Goal: Task Accomplishment & Management: Complete application form

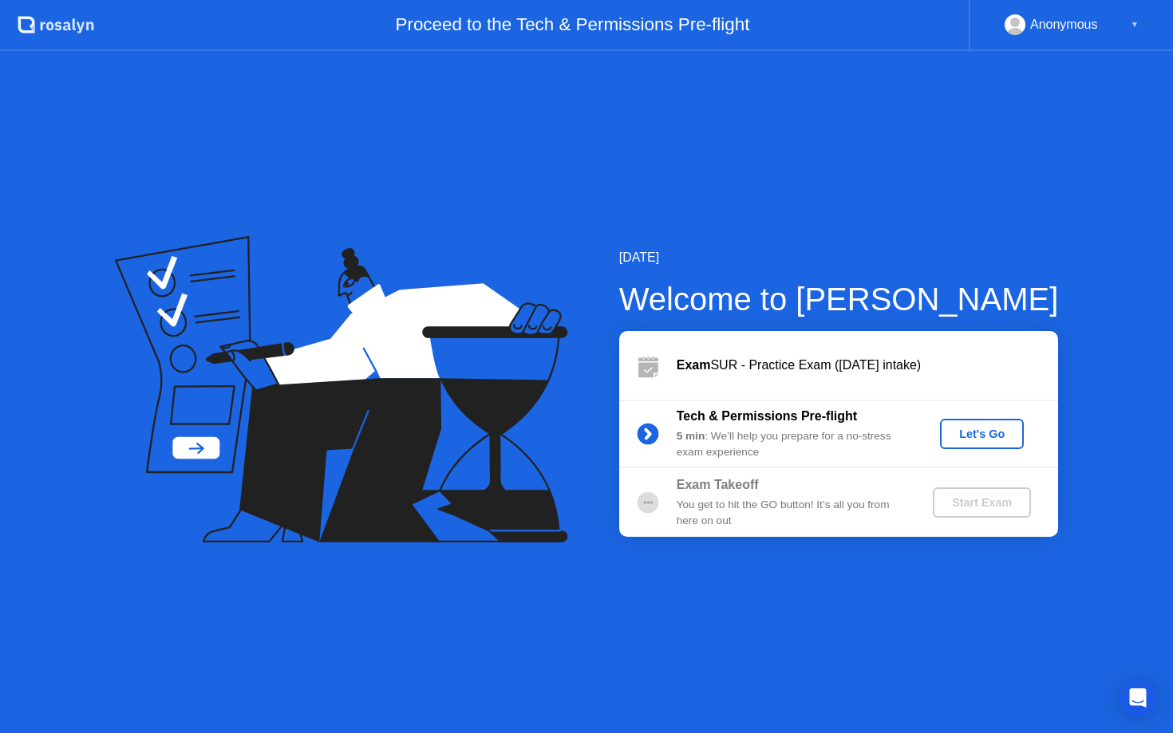
click at [988, 438] on div "Let's Go" at bounding box center [981, 434] width 71 height 13
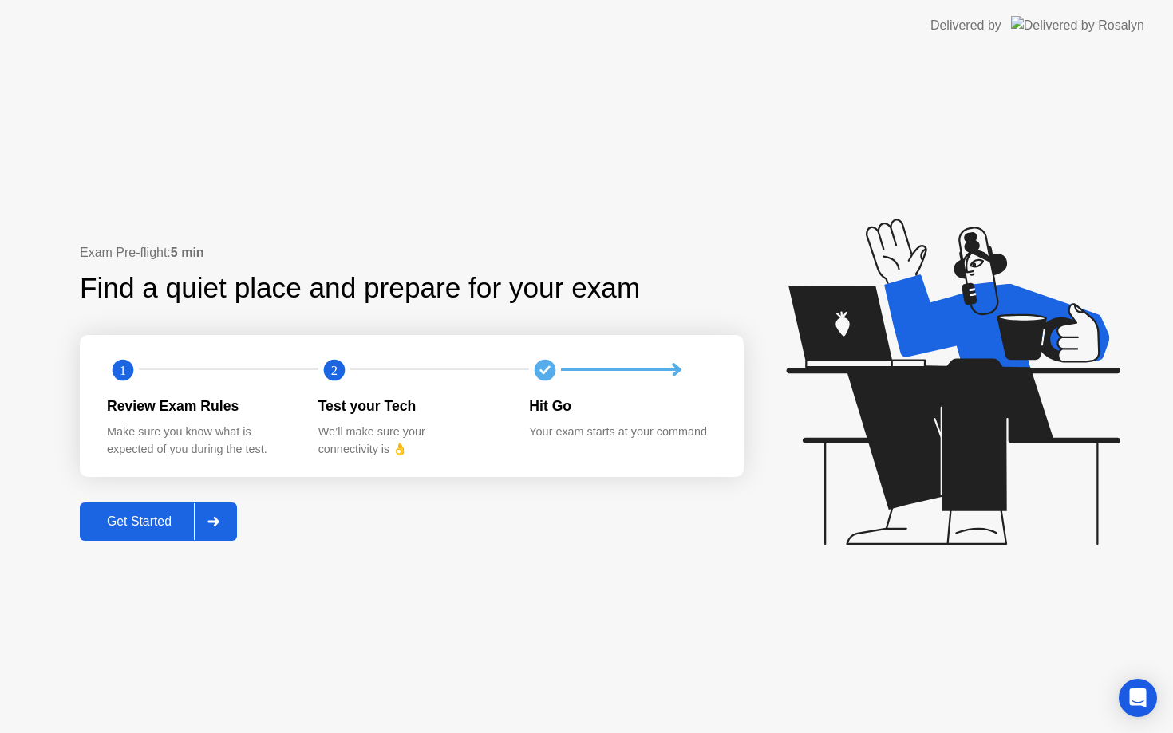
click at [212, 521] on icon at bounding box center [212, 522] width 11 height 10
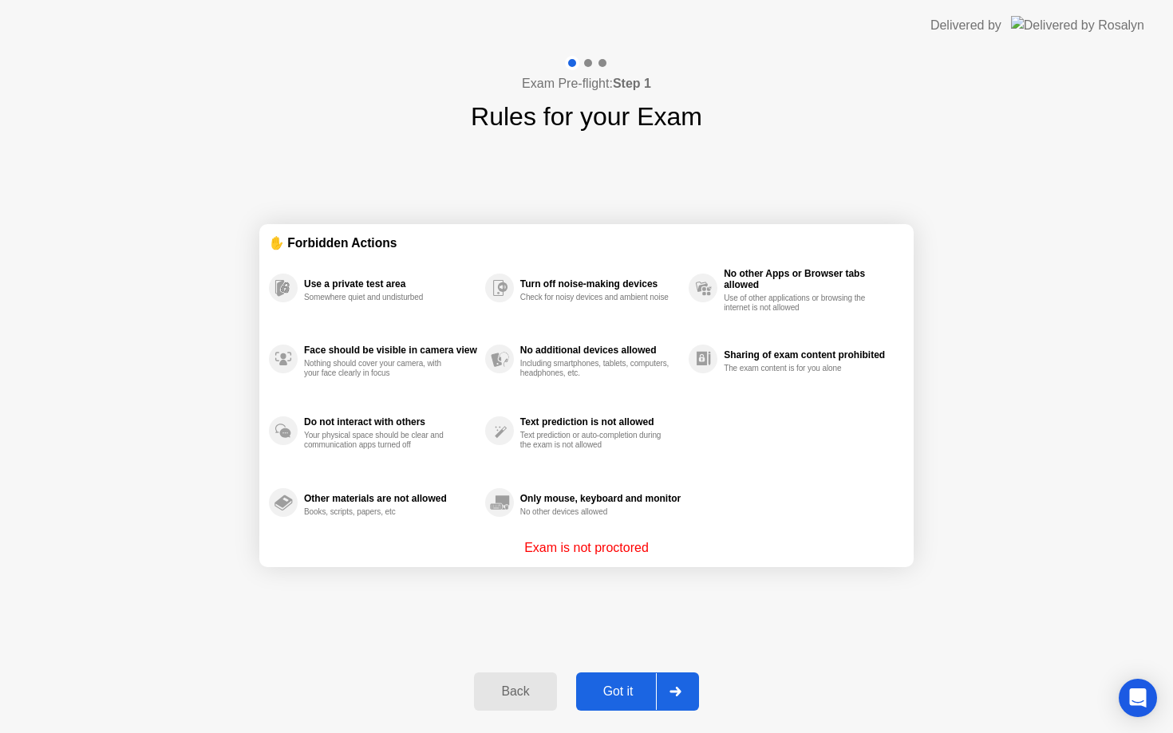
click at [626, 694] on div "Got it" at bounding box center [618, 692] width 75 height 14
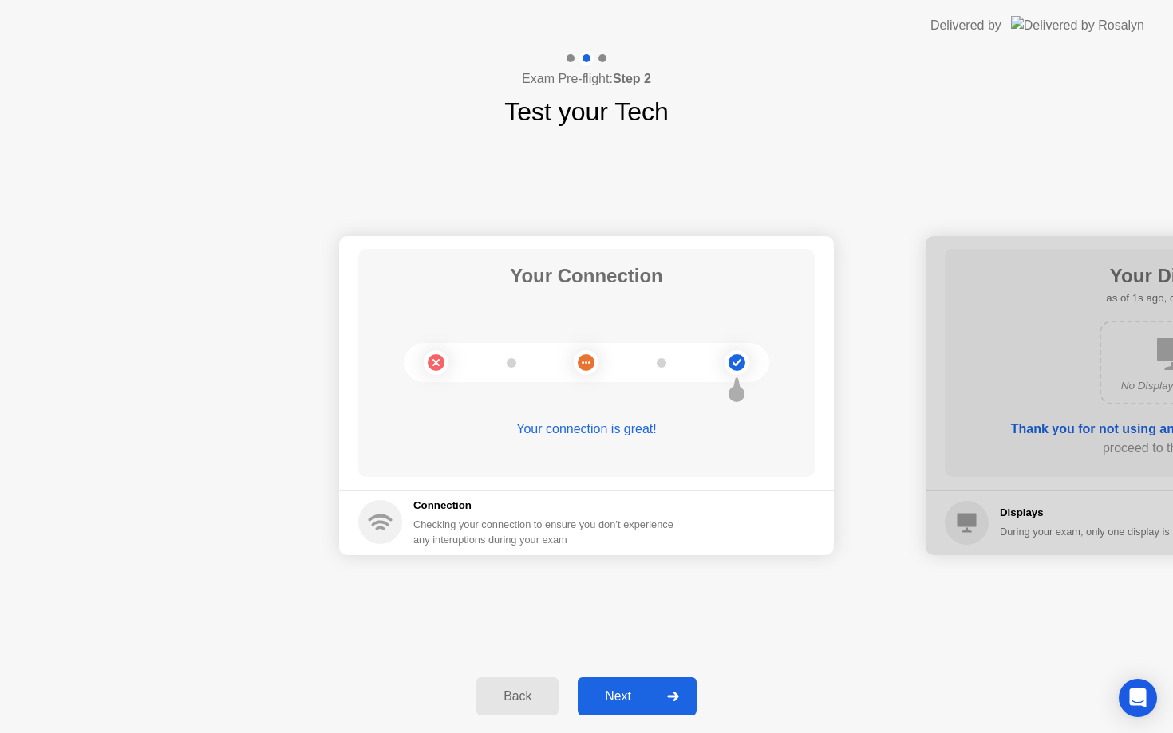
click at [626, 697] on div "Next" at bounding box center [618, 696] width 71 height 14
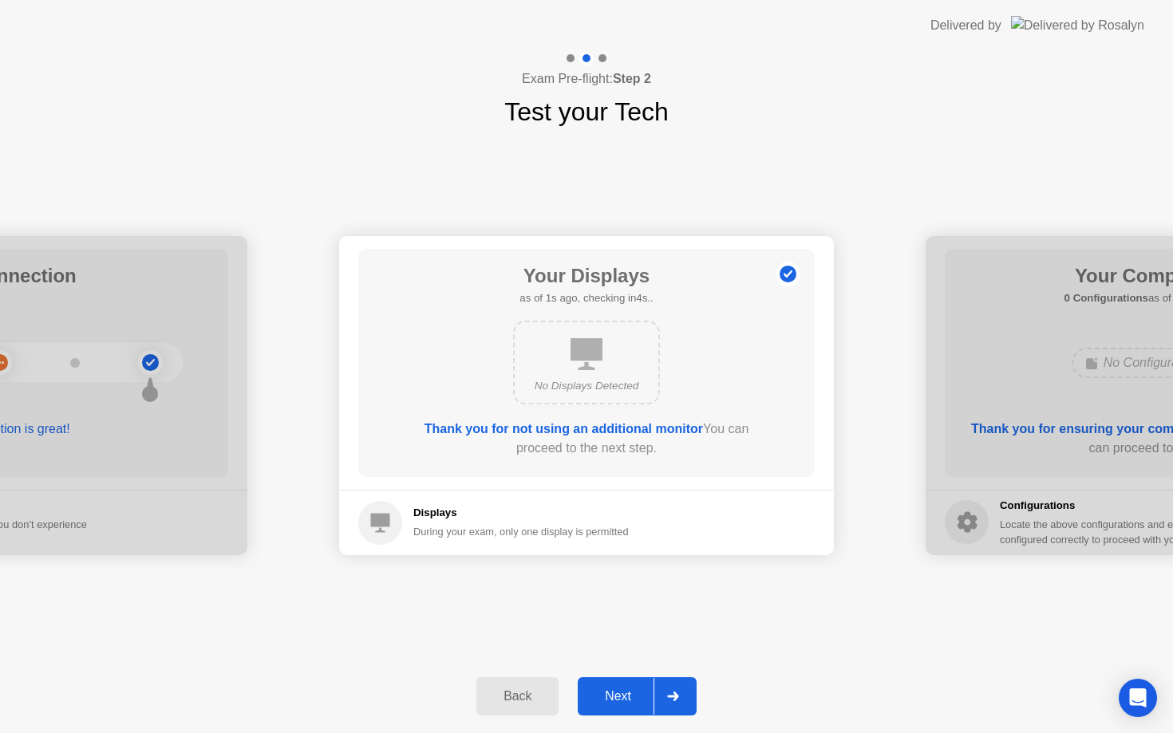
click at [619, 699] on div "Next" at bounding box center [618, 696] width 71 height 14
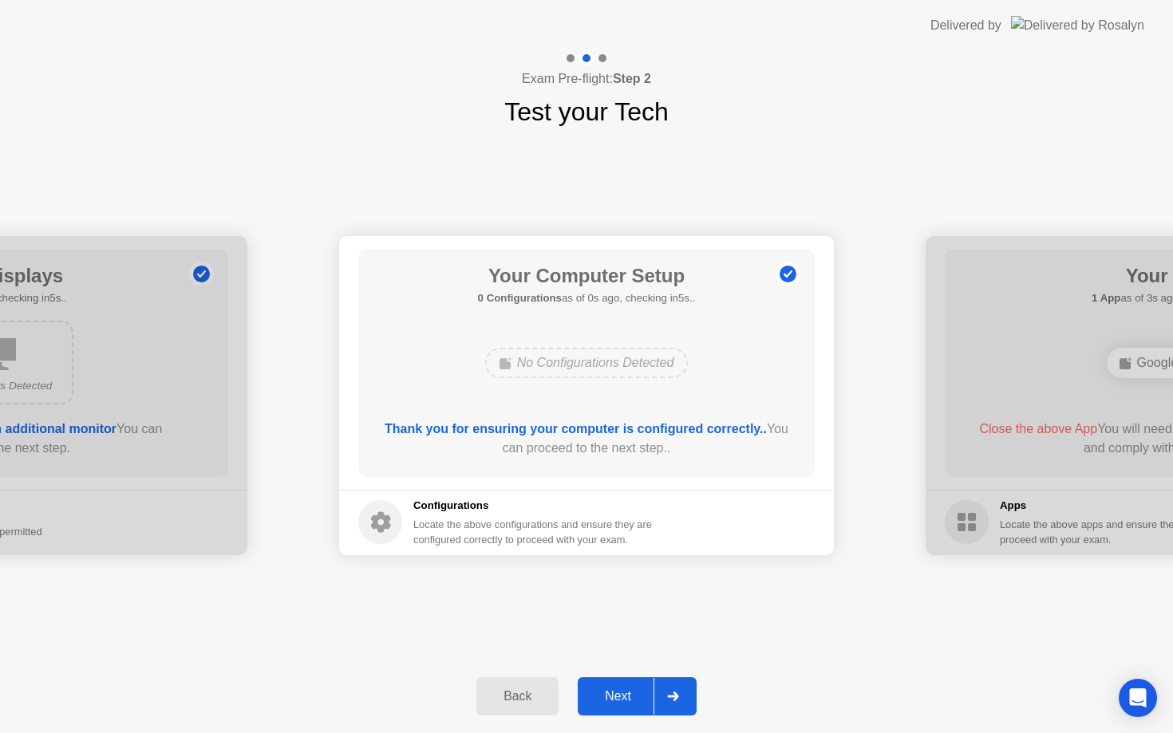
click at [624, 699] on div "Next" at bounding box center [618, 696] width 71 height 14
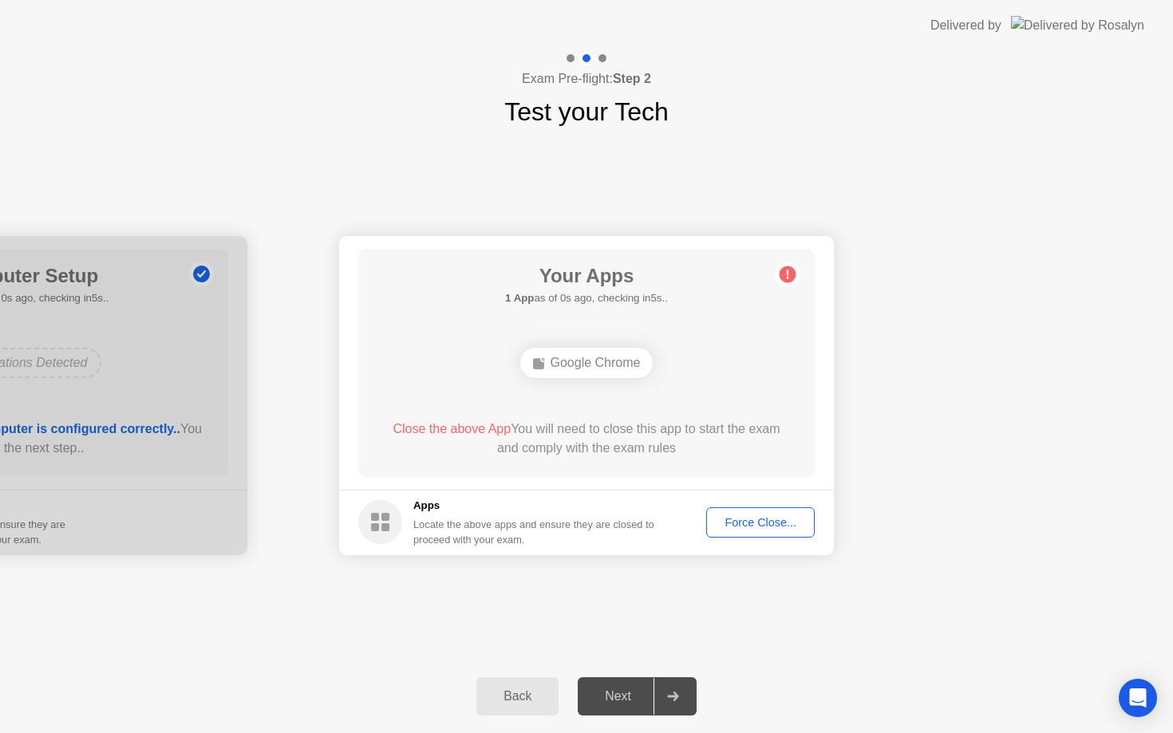
click at [624, 699] on div "Next" at bounding box center [618, 696] width 71 height 14
click at [741, 527] on div "Force Close..." at bounding box center [760, 522] width 97 height 13
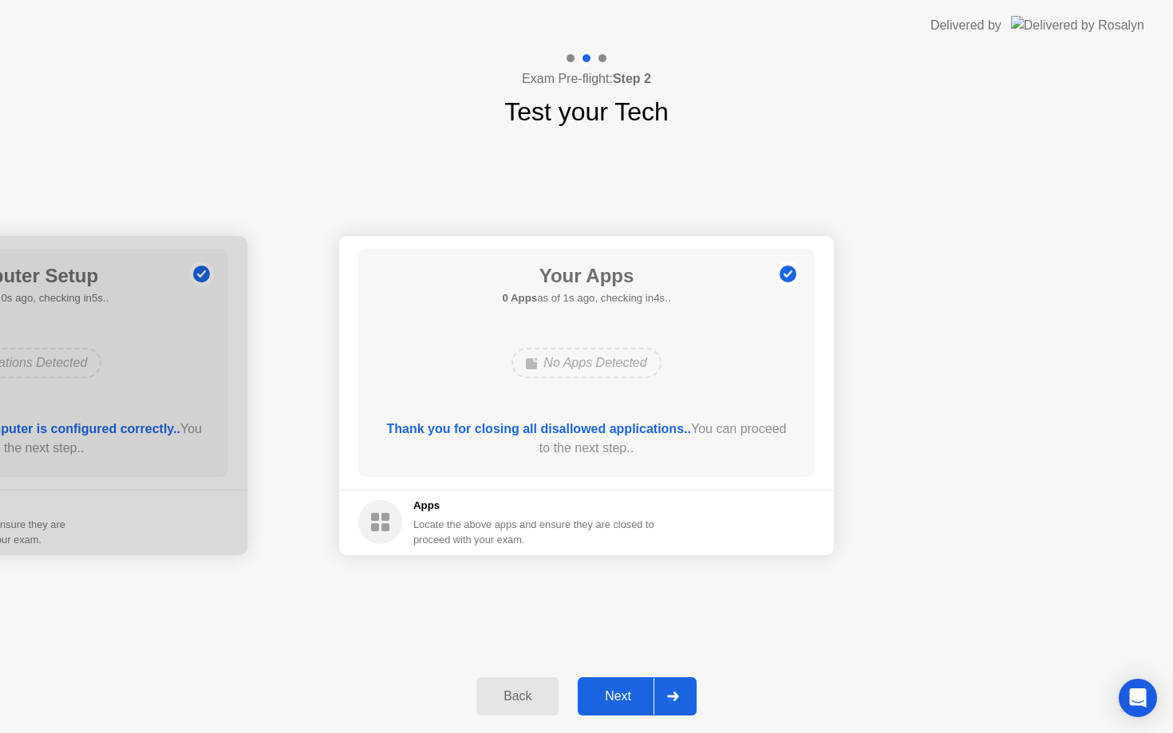
click at [614, 715] on button "Next" at bounding box center [637, 696] width 119 height 38
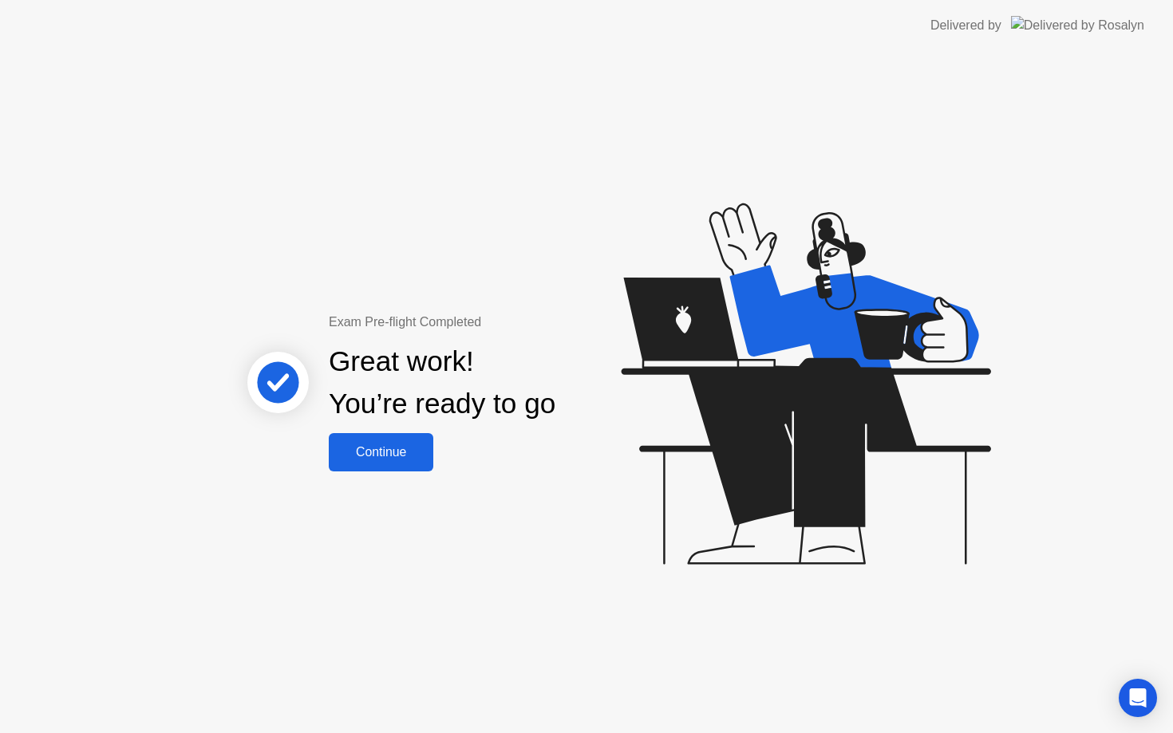
click at [410, 454] on div "Continue" at bounding box center [381, 452] width 95 height 14
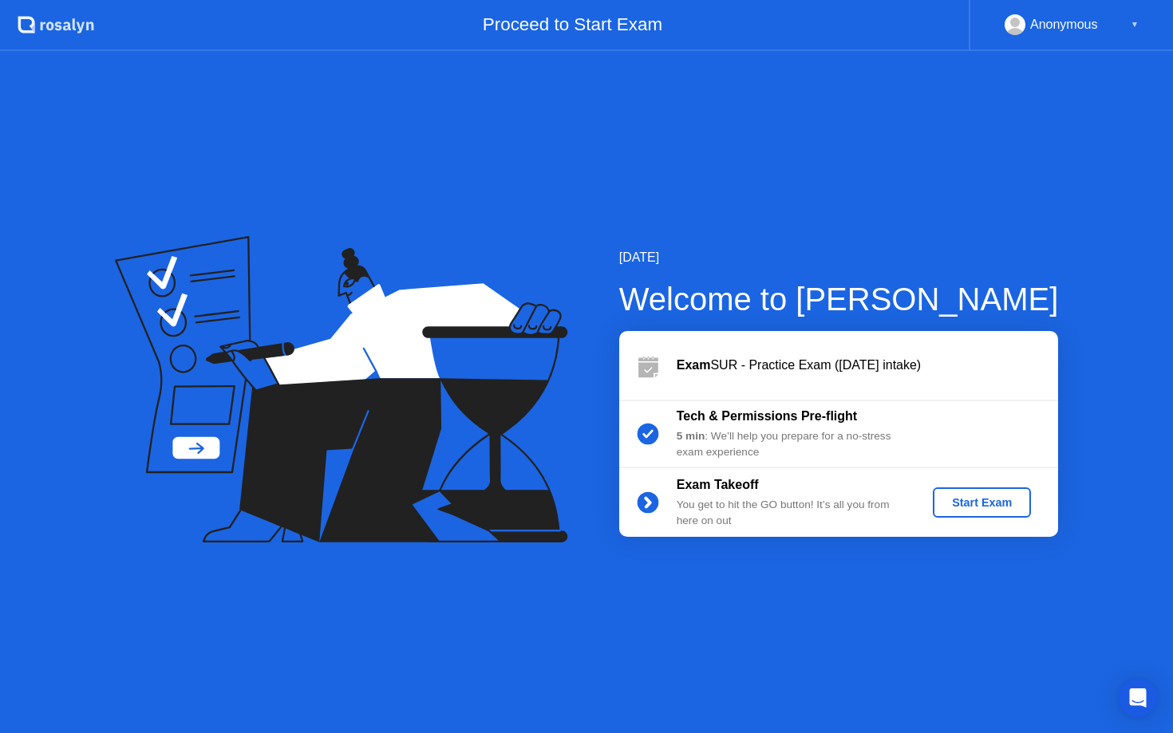
click at [983, 500] on div "Start Exam" at bounding box center [981, 502] width 85 height 13
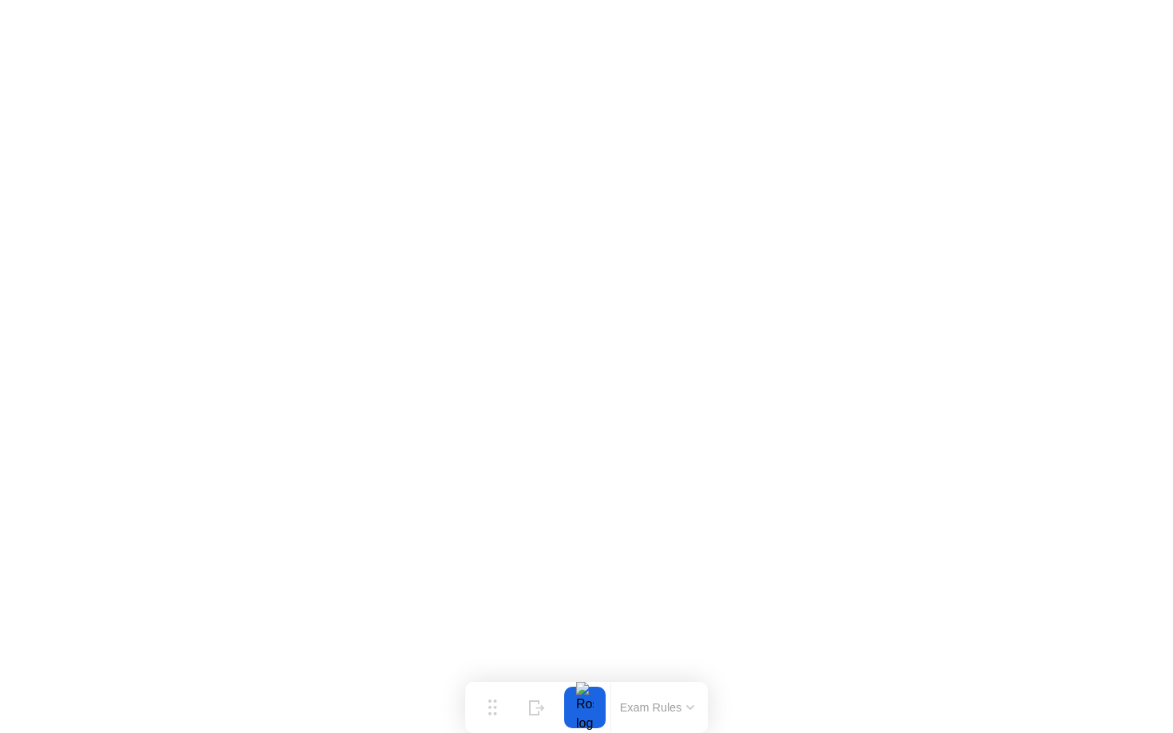
click at [684, 705] on button "Exam Rules" at bounding box center [657, 708] width 85 height 14
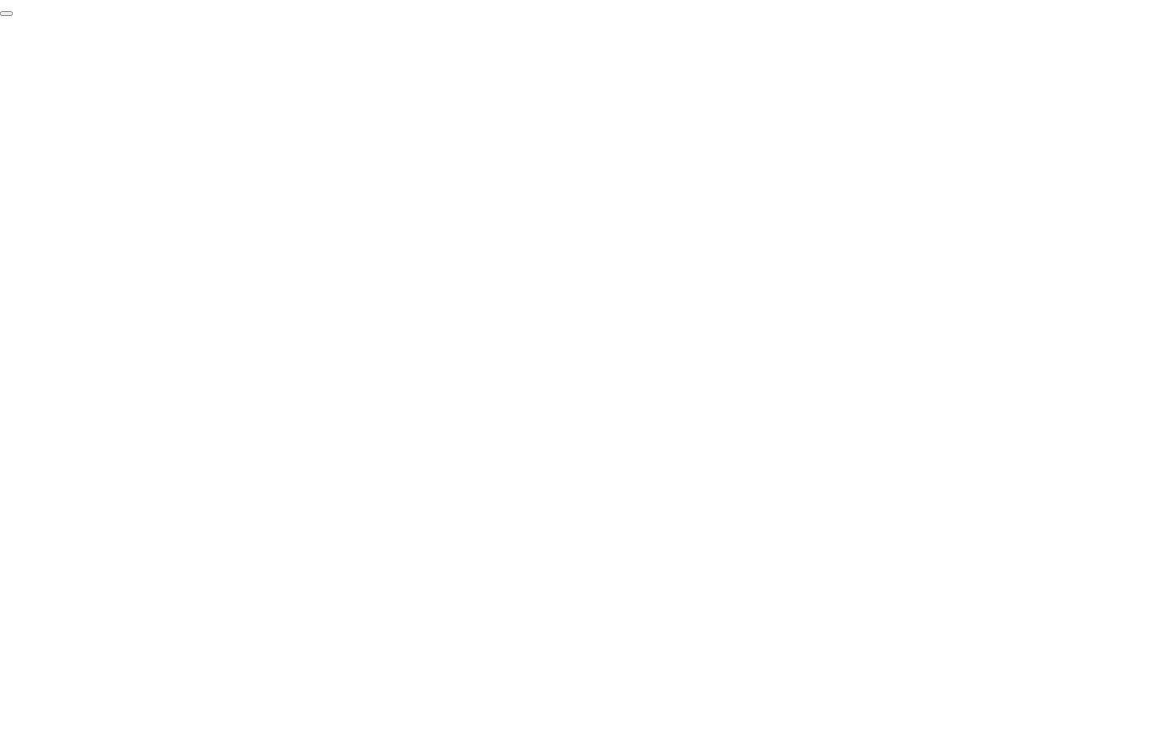
click div "End Proctoring Session"
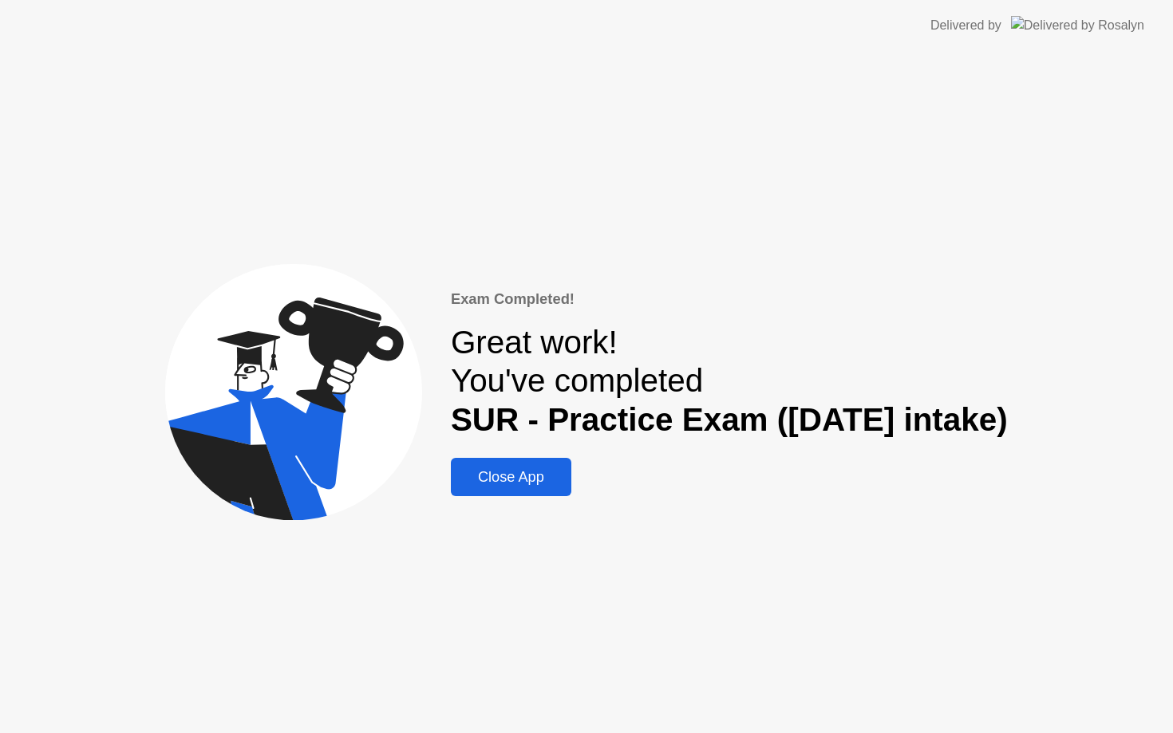
click at [523, 476] on div "Close App" at bounding box center [511, 477] width 111 height 17
